Goal: Book appointment/travel/reservation

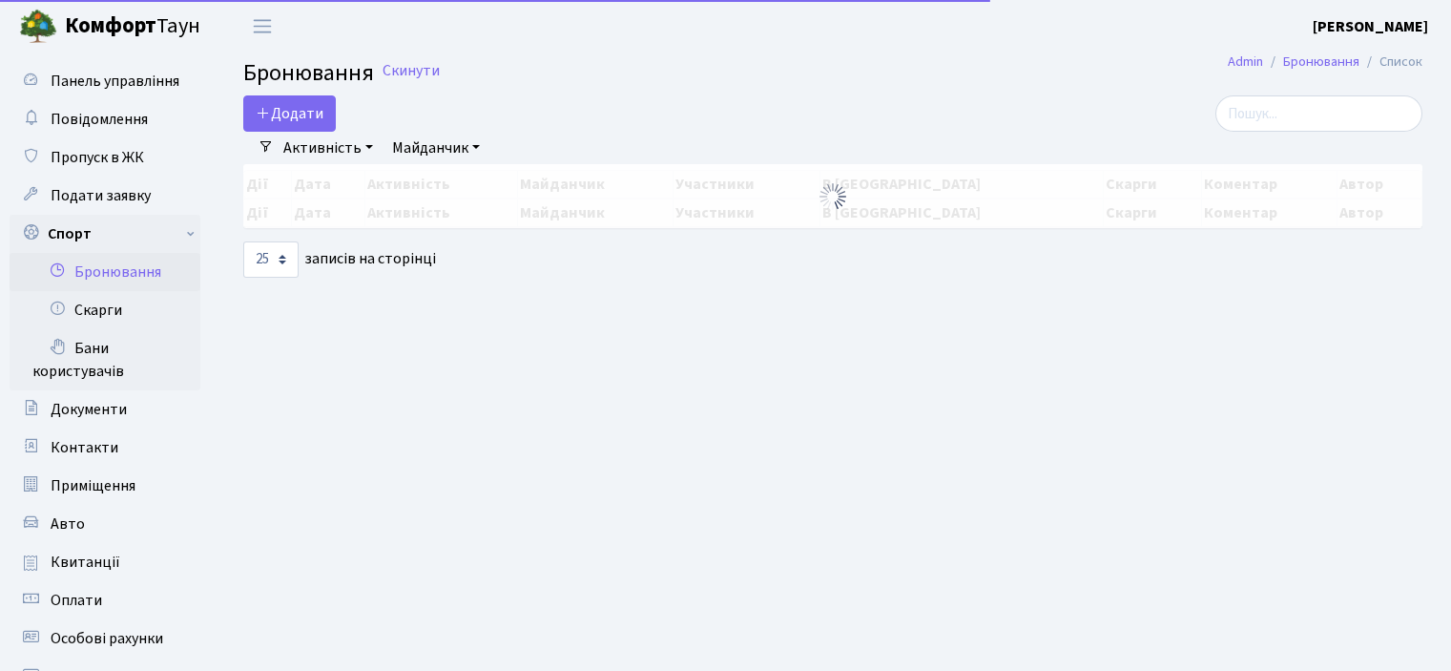
select select "25"
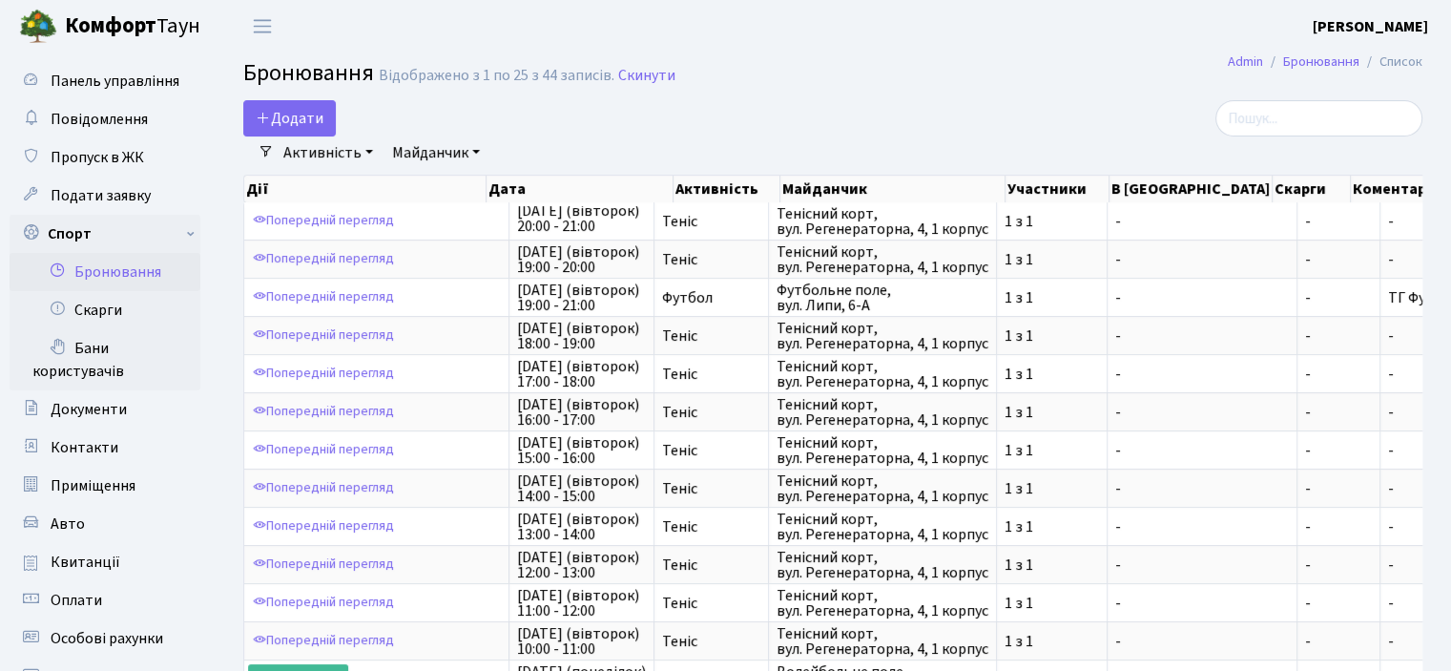
scroll to position [2, 0]
click at [408, 154] on link "Майданчик" at bounding box center [436, 152] width 103 height 32
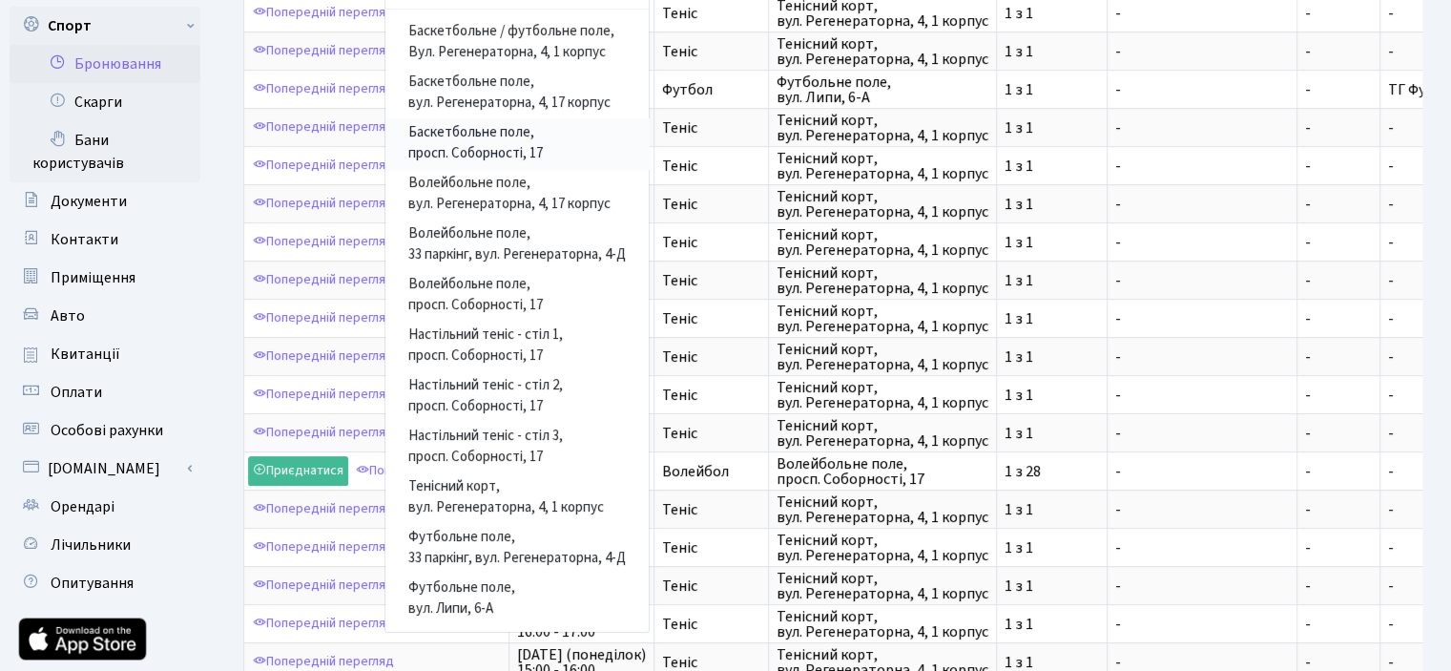
scroll to position [221, 0]
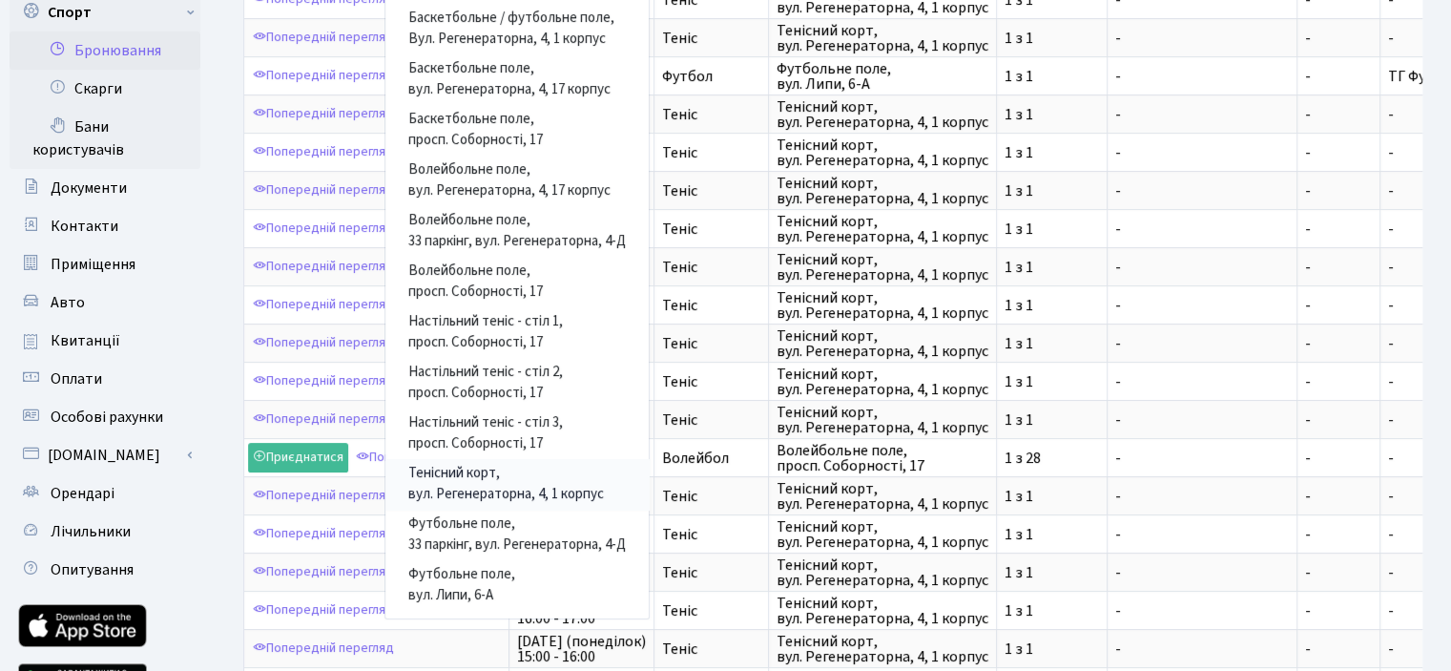
click at [482, 489] on link "Тенісний корт, вул. Регенераторна, 4, 1 корпус" at bounding box center [516, 484] width 263 height 51
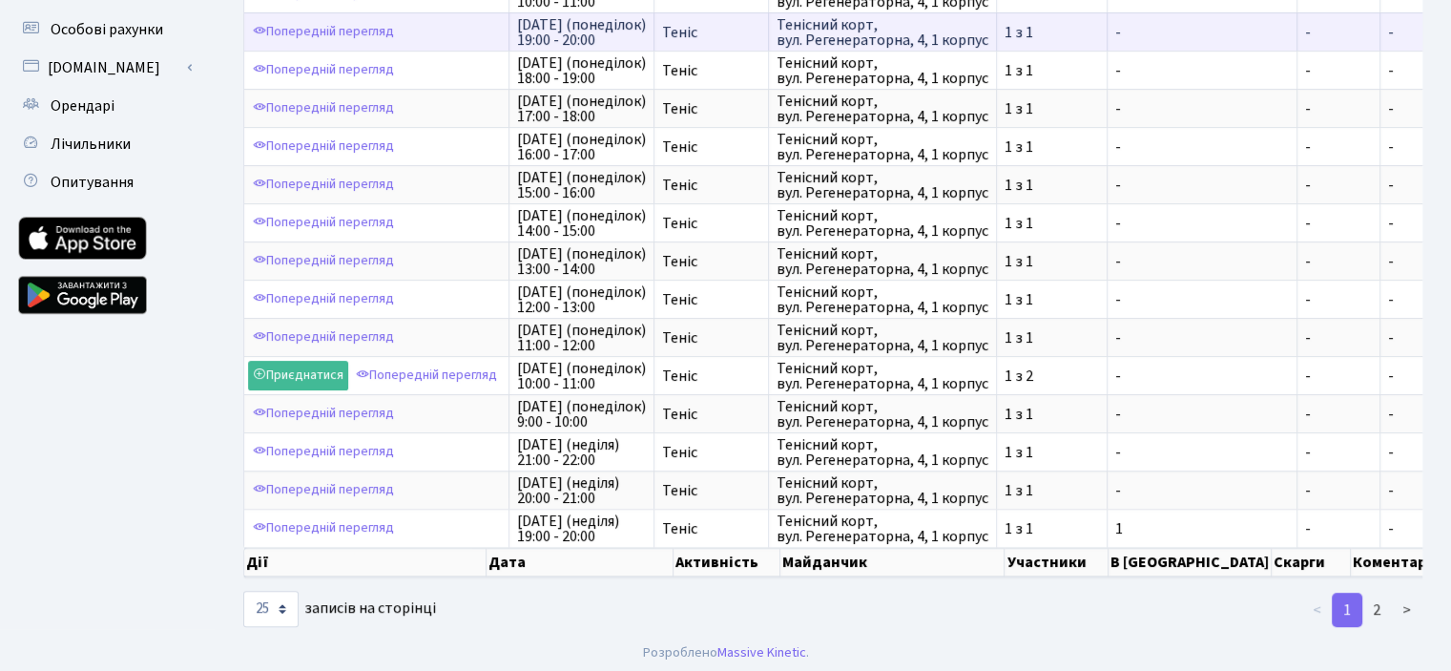
scroll to position [614, 0]
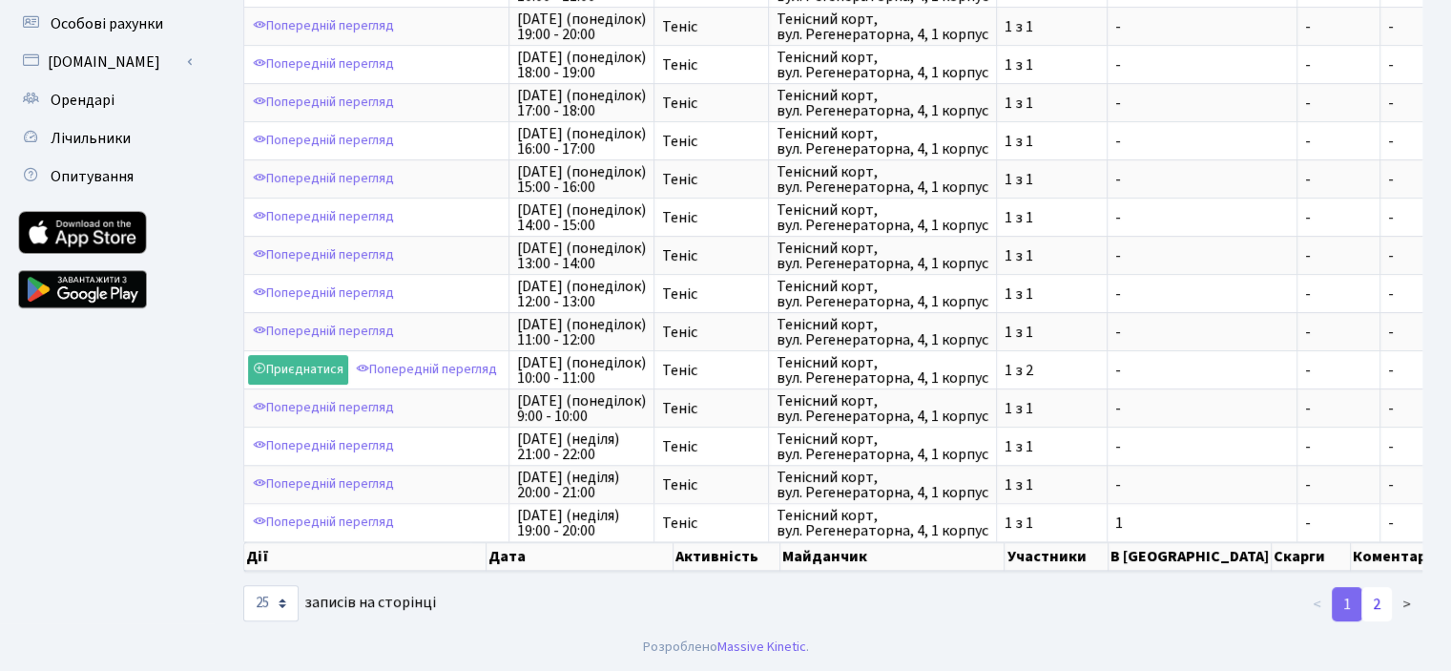
click at [1373, 604] on link "2" at bounding box center [1377, 604] width 31 height 34
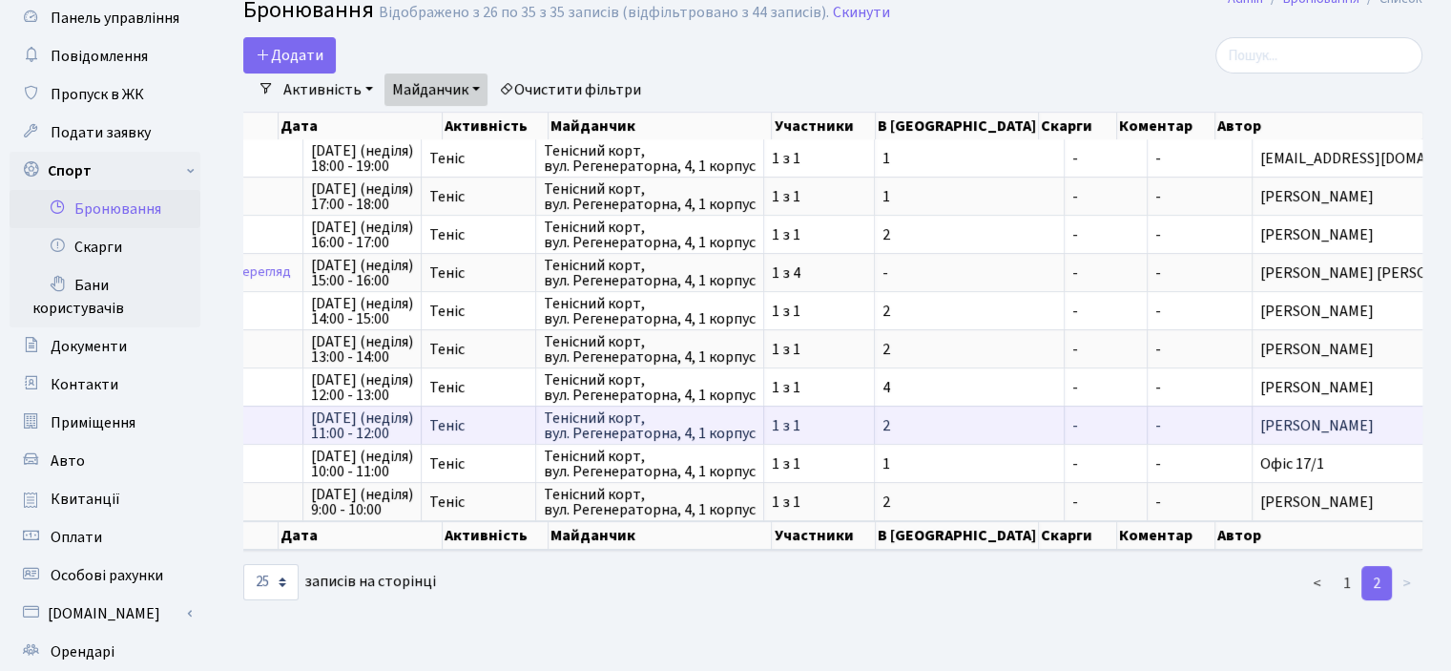
scroll to position [0, 0]
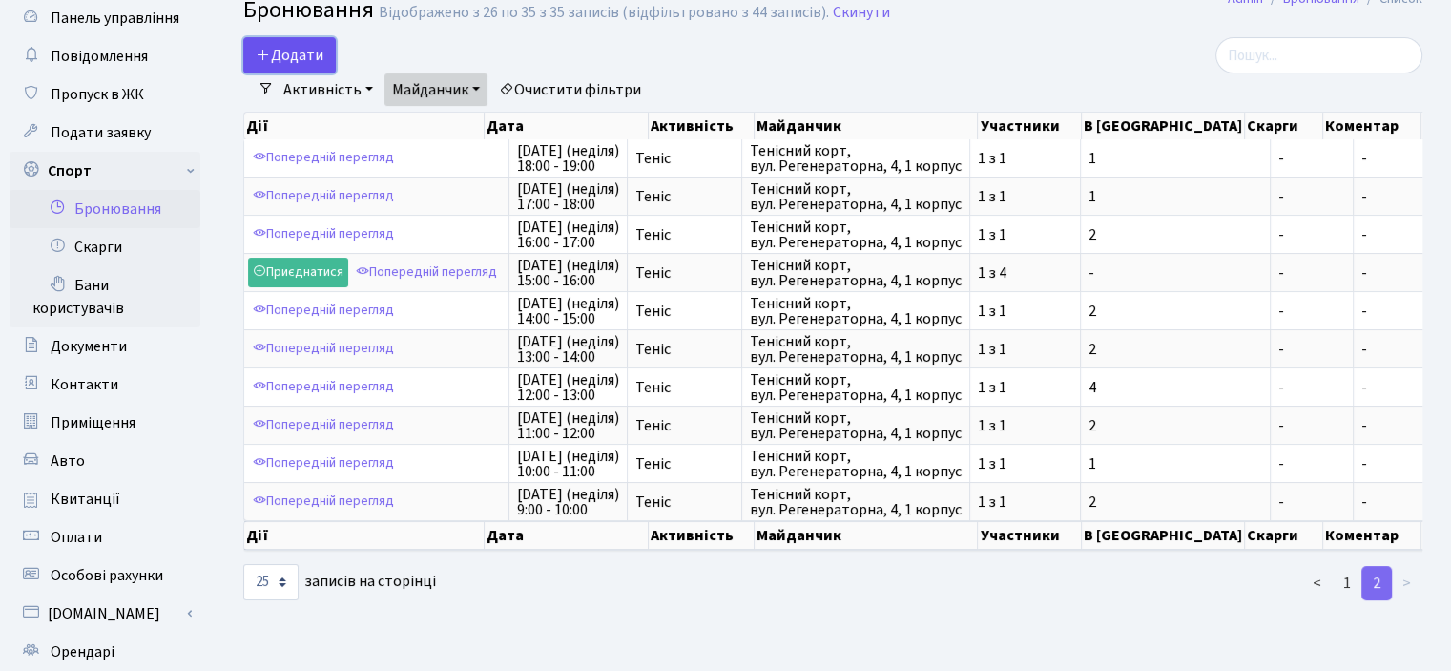
click at [305, 52] on button "Додати" at bounding box center [289, 55] width 93 height 36
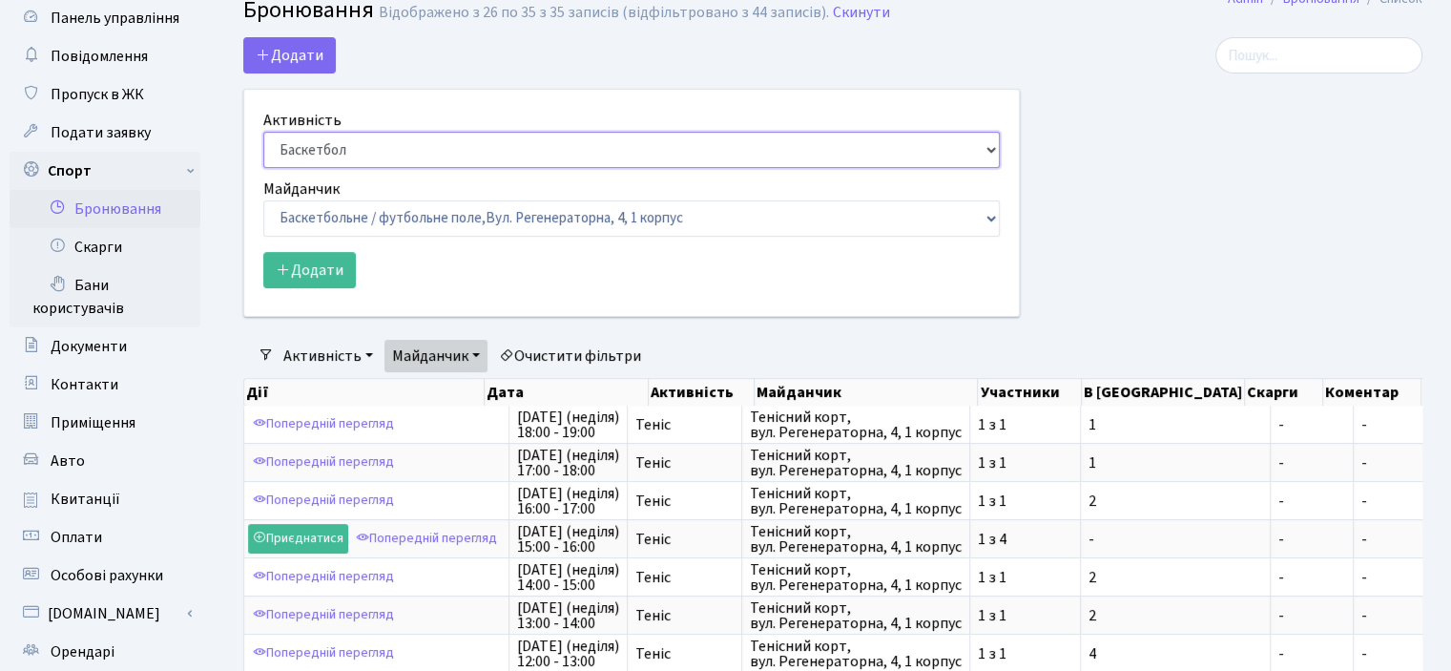
click at [374, 163] on select "Баскетбол Волейбол Йога Катання на роликах Настільний теніс Теніс Футбол Фітнес" at bounding box center [631, 150] width 737 height 36
select select "1"
click at [263, 132] on select "Баскетбол Волейбол Йога Катання на роликах Настільний теніс Теніс Футбол Фітнес" at bounding box center [631, 150] width 737 height 36
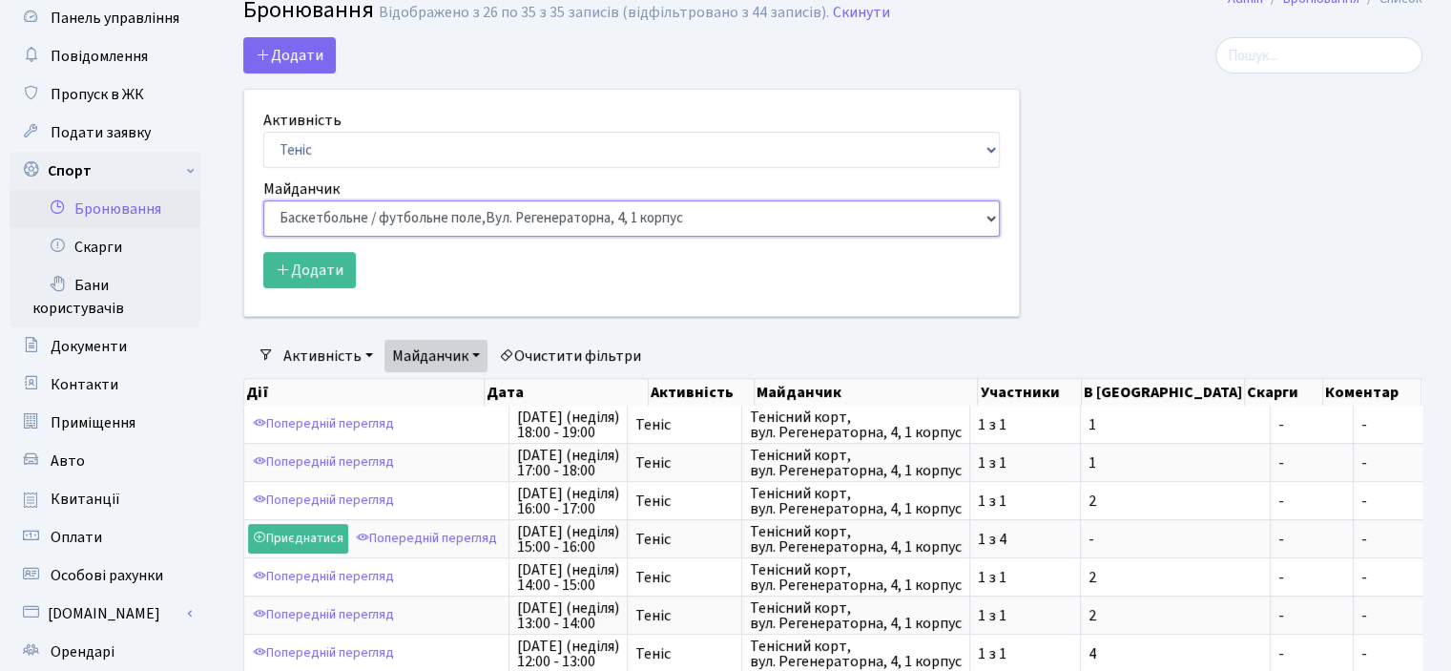
click at [423, 224] on select "Баскетбольне / футбольне поле, Вул. Регенераторна, 4, 1 корпус Баскетбольне пол…" at bounding box center [631, 218] width 737 height 36
select select "1"
click at [263, 200] on select "Баскетбольне / футбольне поле, Вул. Регенераторна, 4, 1 корпус Баскетбольне пол…" at bounding box center [631, 218] width 737 height 36
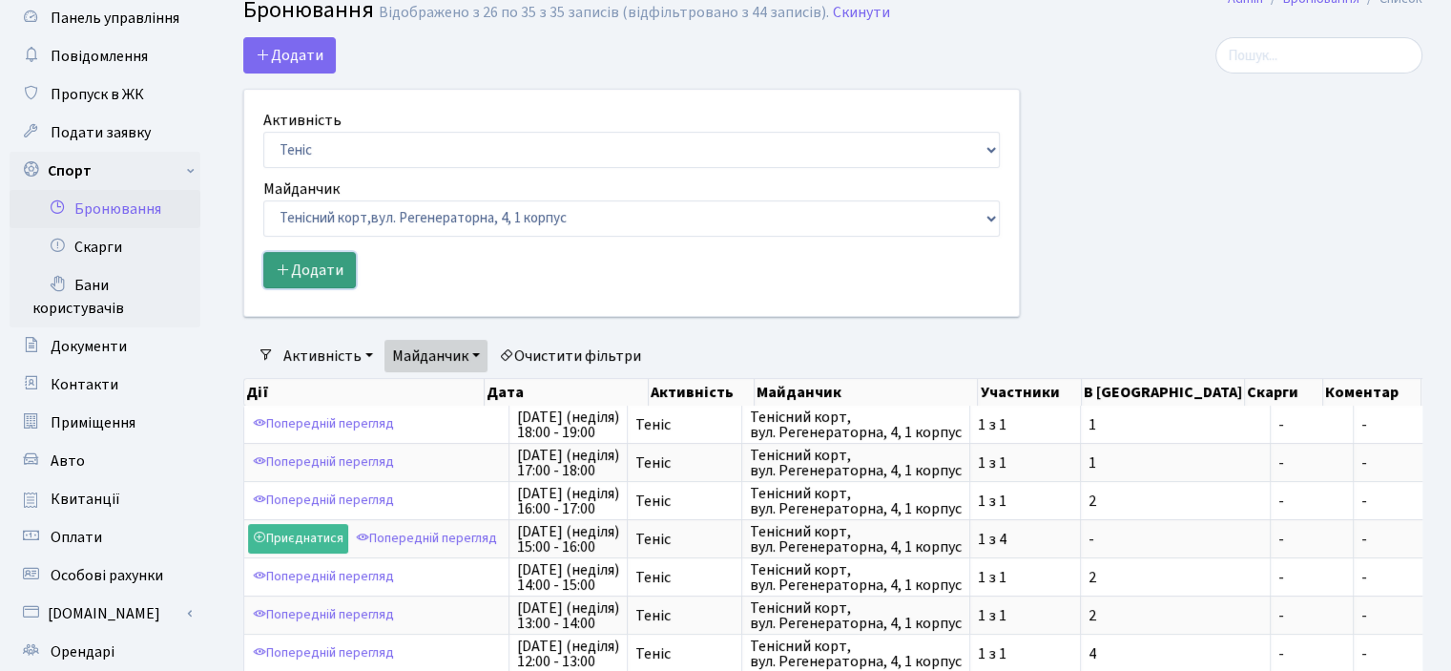
click at [324, 276] on button "Додати" at bounding box center [309, 270] width 93 height 36
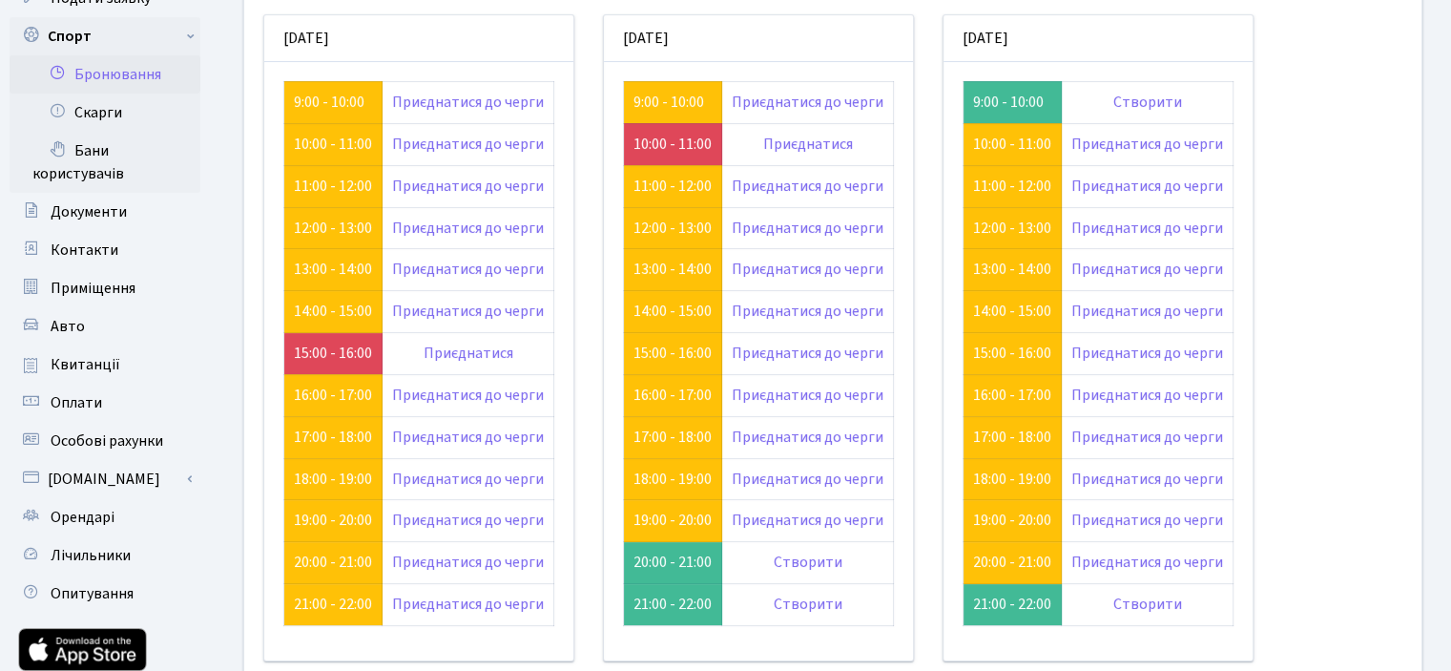
scroll to position [198, 0]
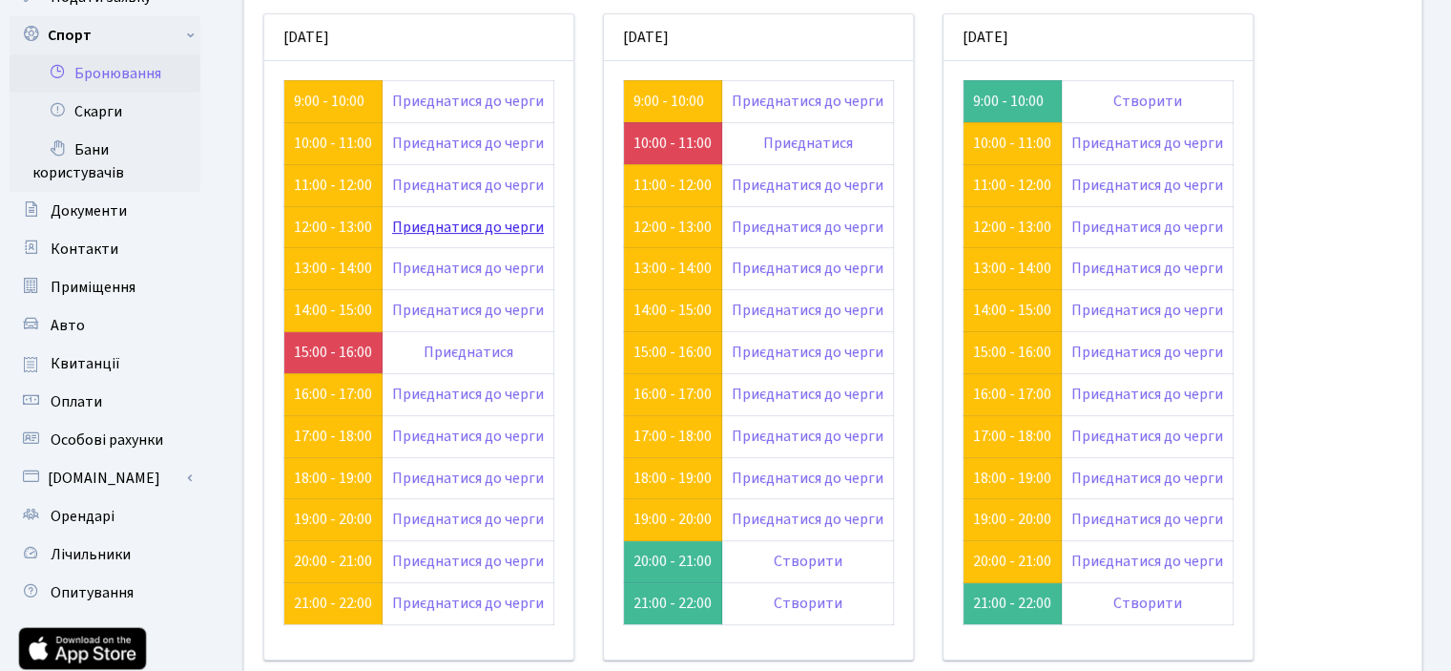
click at [462, 224] on link "Приєднатися до черги" at bounding box center [468, 227] width 152 height 21
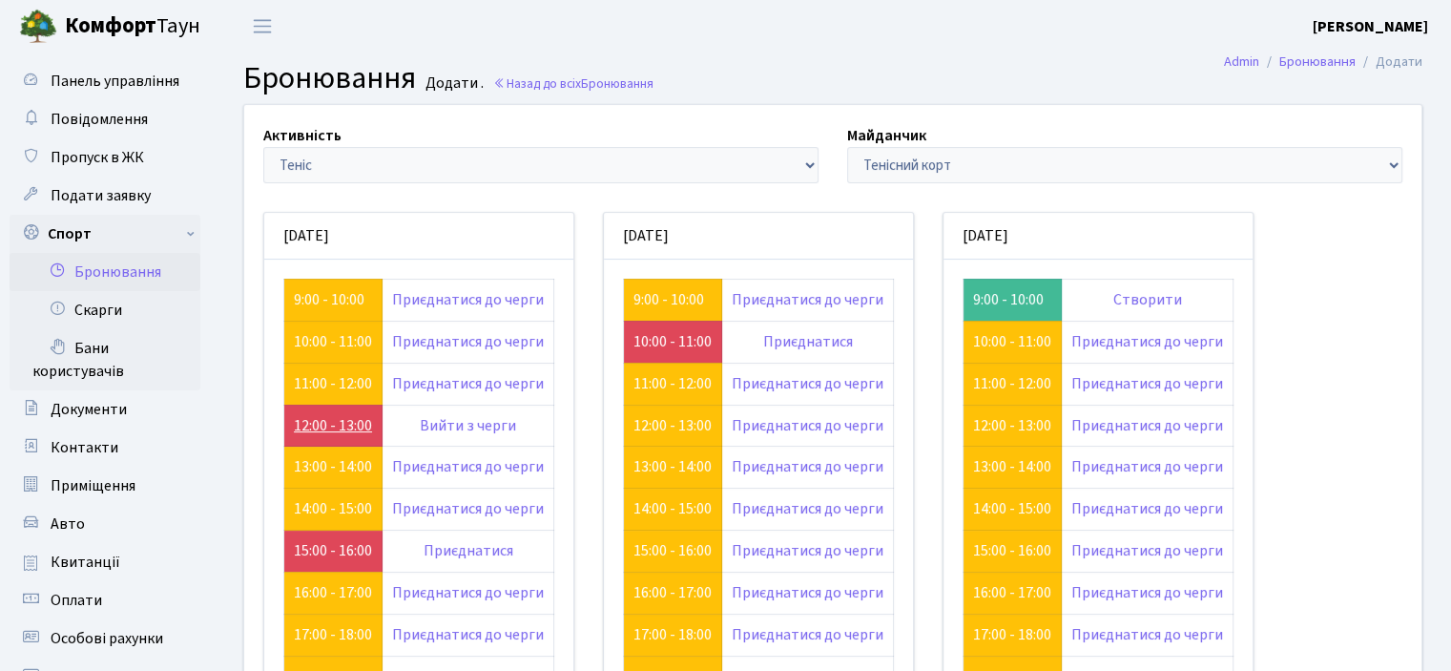
click at [331, 425] on link "12:00 - 13:00" at bounding box center [333, 425] width 78 height 21
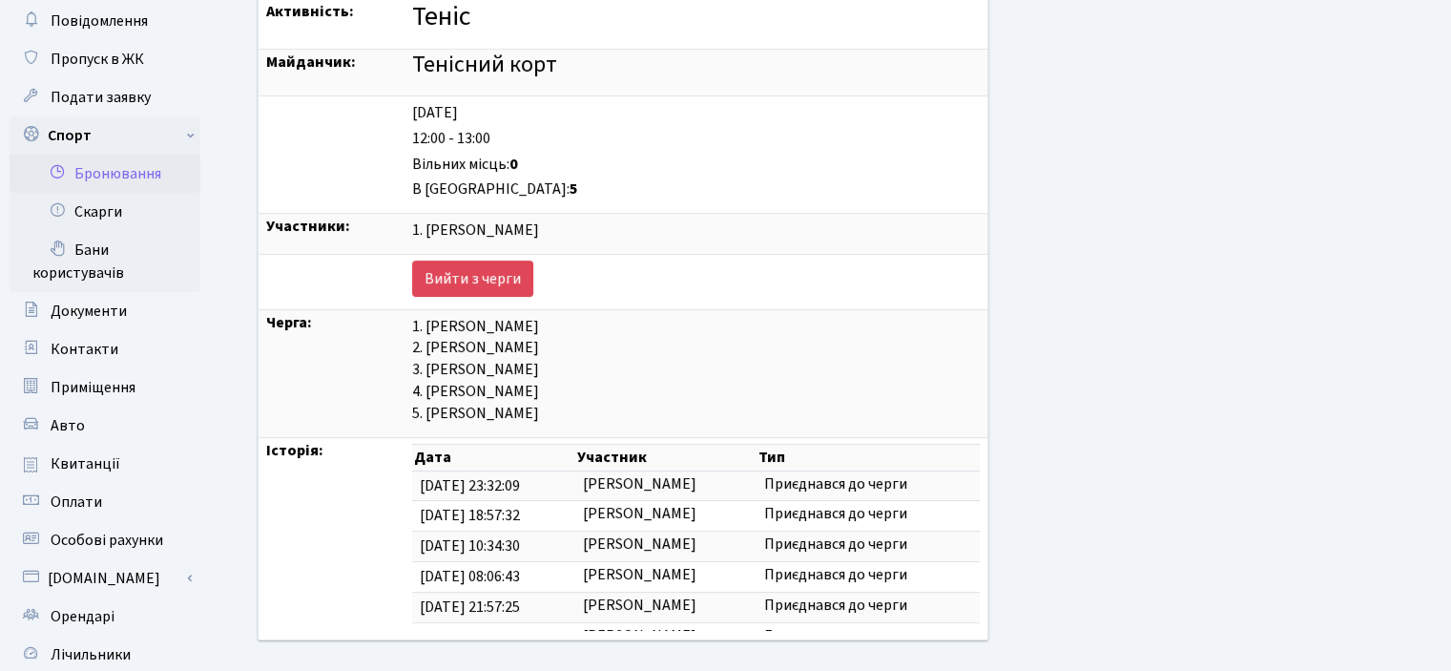
scroll to position [95, 0]
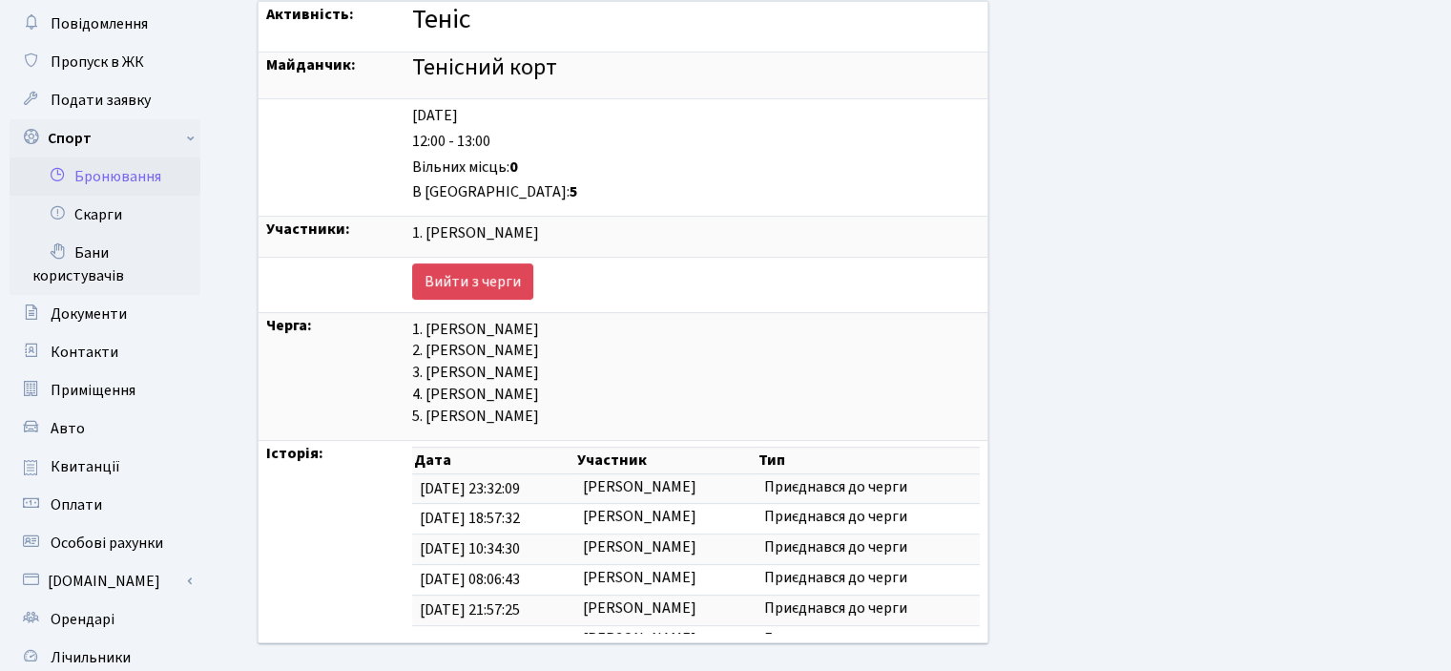
drag, startPoint x: 399, startPoint y: 231, endPoint x: 553, endPoint y: 224, distance: 154.7
click at [553, 224] on div "1. [PERSON_NAME]" at bounding box center [696, 233] width 568 height 22
drag, startPoint x: 415, startPoint y: 362, endPoint x: 508, endPoint y: 383, distance: 94.9
click at [508, 383] on div "1. Шевченко Євгенія Вадимівна 2. Савенко Тимофій Миколайович 3. Басок Богдан 4.…" at bounding box center [696, 373] width 568 height 109
click at [448, 285] on link "Вийти з черги" at bounding box center [472, 281] width 121 height 36
